Goal: Task Accomplishment & Management: Use online tool/utility

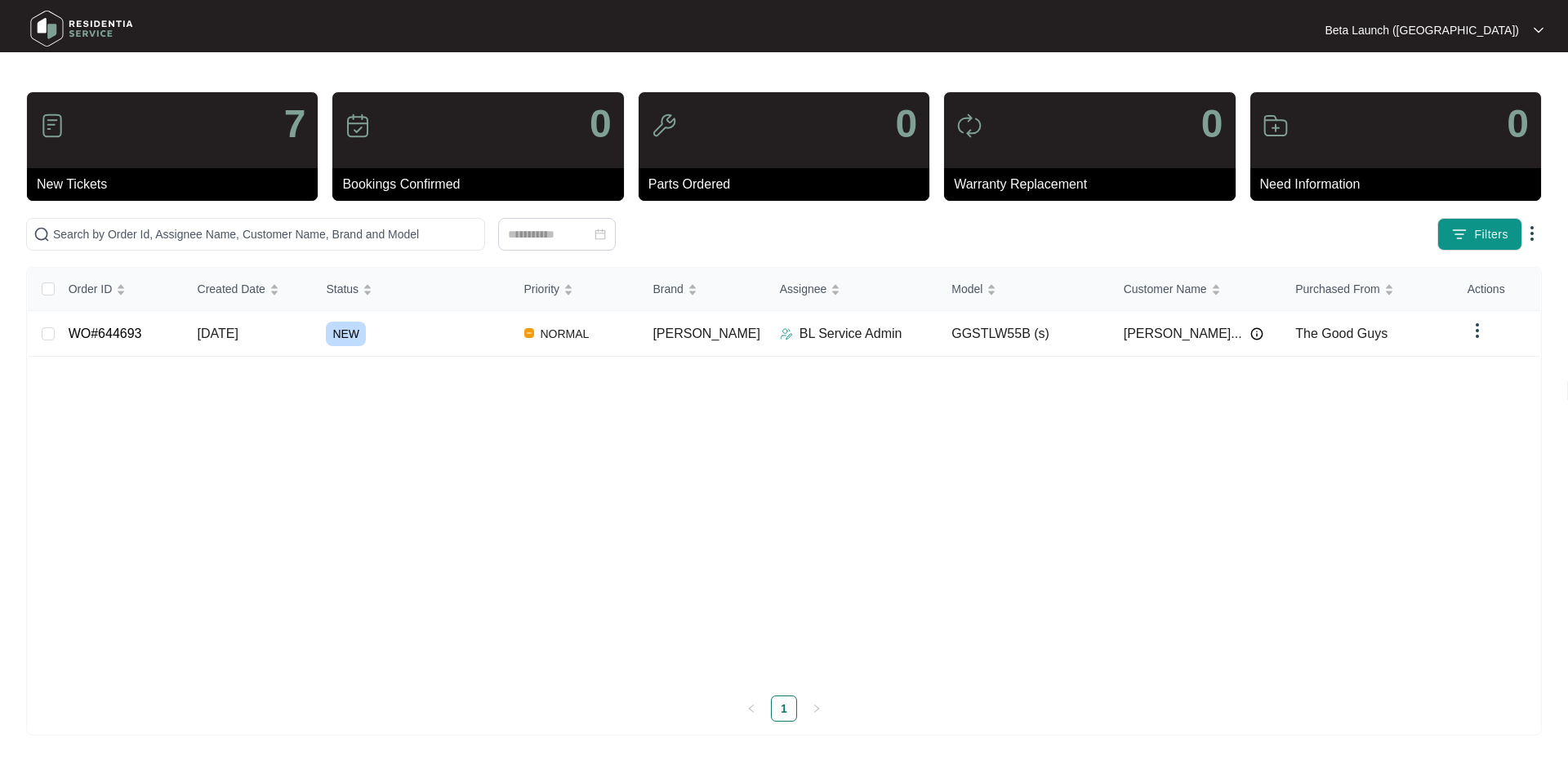
click at [492, 68] on main "7 New Tickets 0 Bookings Confirmed 0 Parts Ordered 0 Warranty Replacement 0 Nee…" at bounding box center [784, 391] width 1568 height 782
click at [130, 333] on link "WO#644693" at bounding box center [105, 333] width 73 height 14
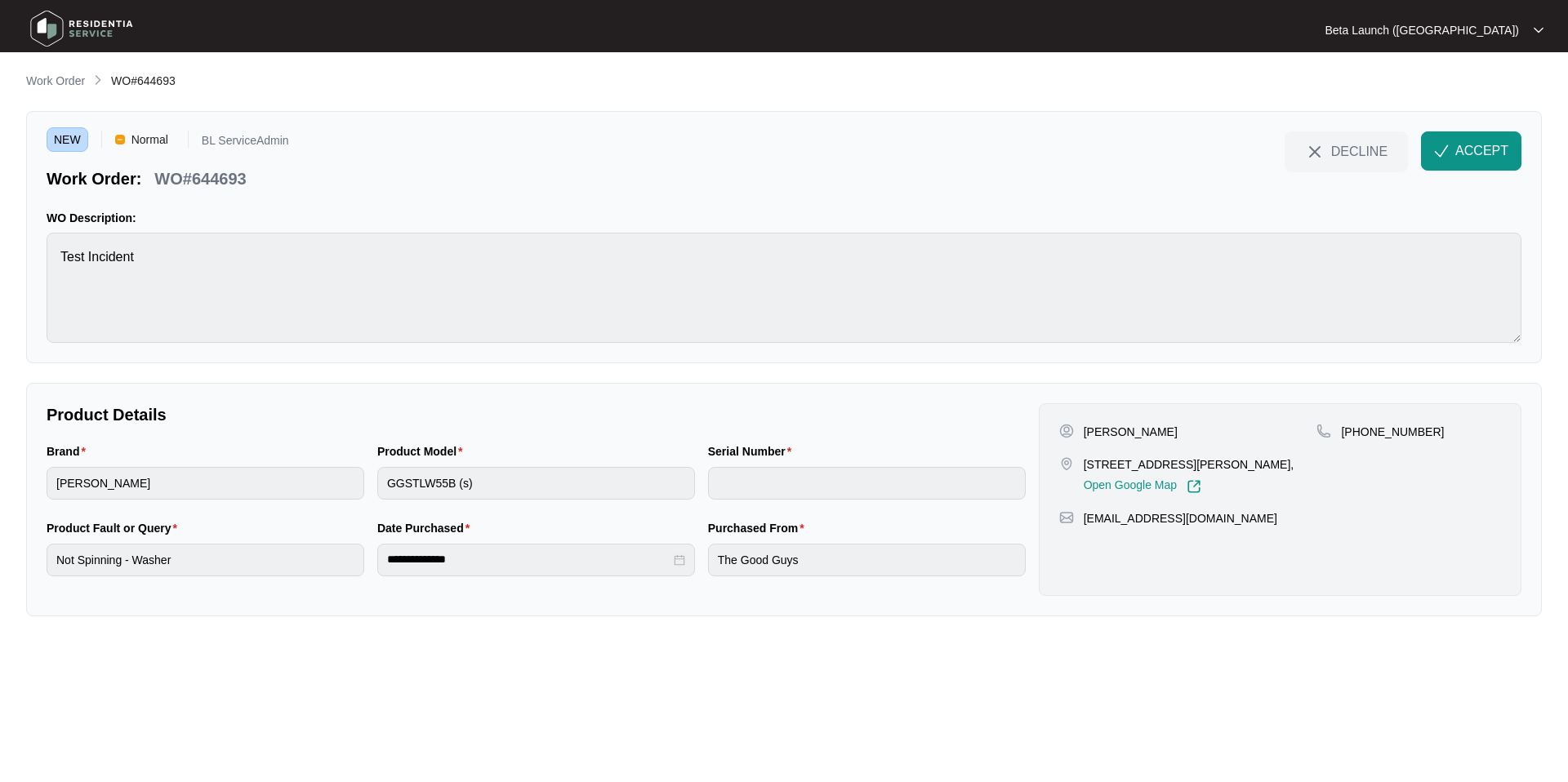
click at [757, 459] on label "Serial Number" at bounding box center [753, 451] width 90 height 16
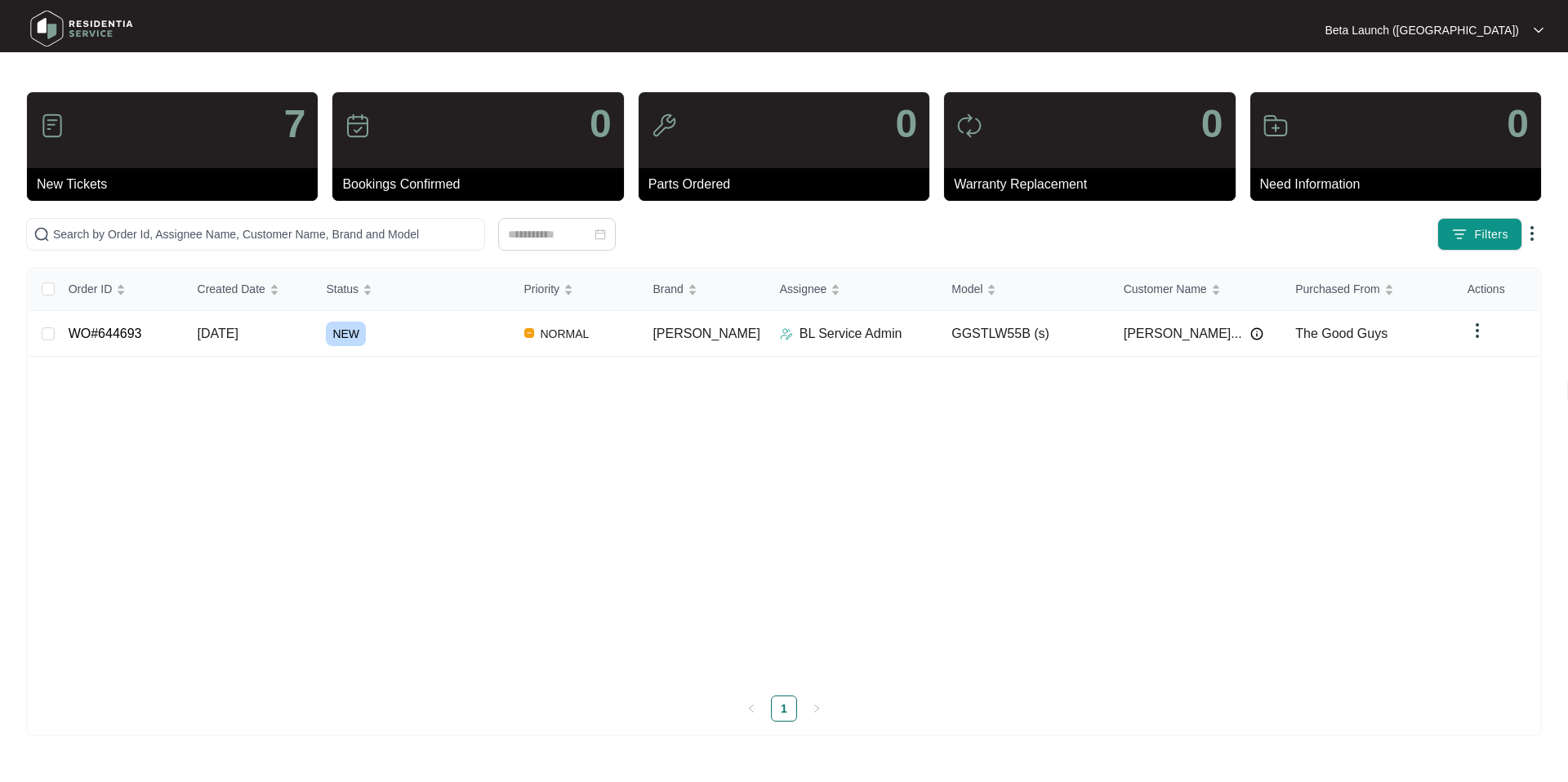
click at [757, 61] on main "7 New Tickets 0 Bookings Confirmed 0 Parts Ordered 0 Warranty Replacement 0 Nee…" at bounding box center [784, 391] width 1568 height 782
click at [729, 69] on main "7 New Tickets 0 Bookings Confirmed 0 Parts Ordered 0 Warranty Replacement 0 Nee…" at bounding box center [784, 391] width 1568 height 782
